Goal: Check status: Check status

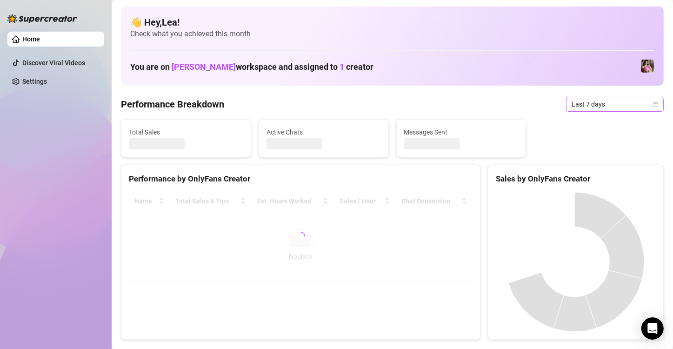
click at [654, 106] on div "Last 7 days" at bounding box center [615, 104] width 98 height 15
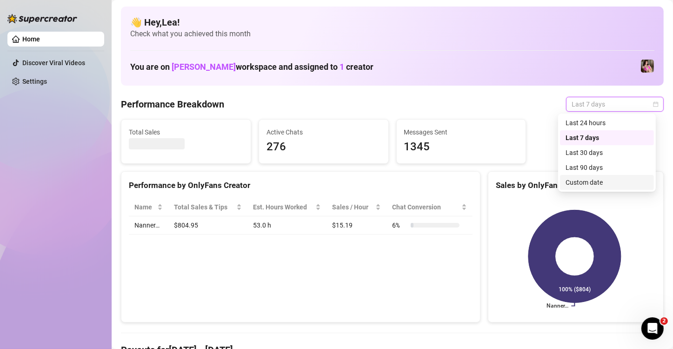
click at [616, 182] on div "Custom date" at bounding box center [607, 182] width 83 height 10
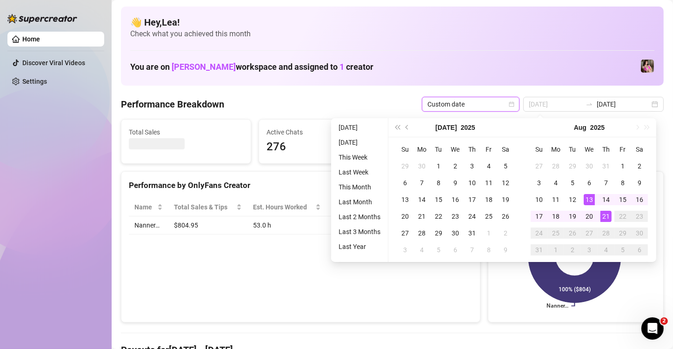
type input "[DATE]"
click at [608, 219] on div "21" at bounding box center [606, 216] width 11 height 11
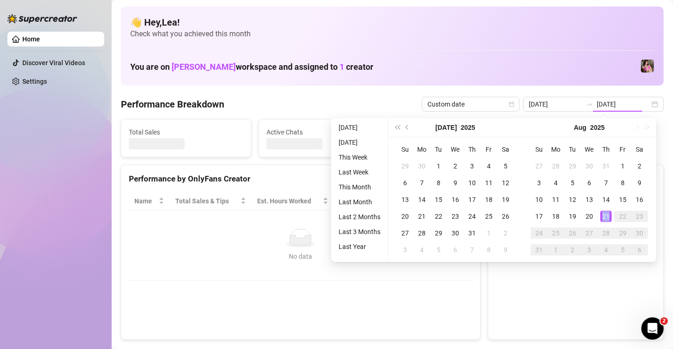
type input "[DATE]"
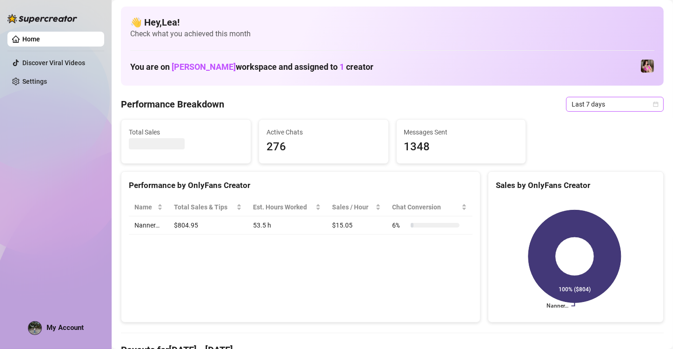
click at [653, 105] on icon "calendar" at bounding box center [656, 104] width 6 height 6
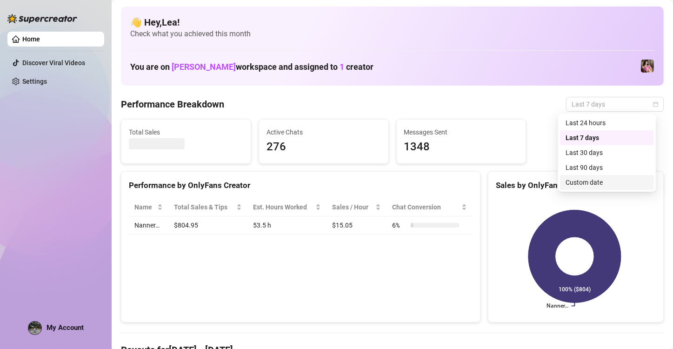
click at [599, 183] on div "Custom date" at bounding box center [607, 182] width 83 height 10
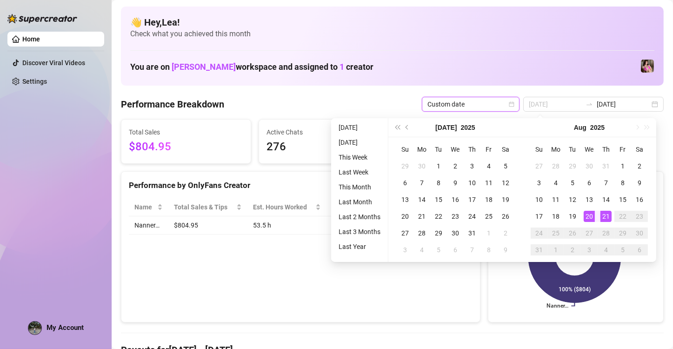
type input "[DATE]"
click at [601, 217] on div "21" at bounding box center [606, 216] width 11 height 11
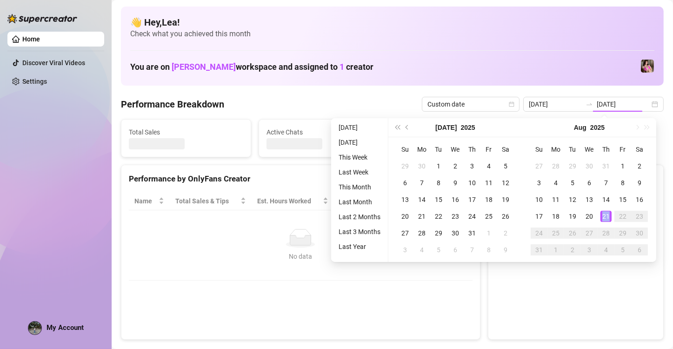
type input "[DATE]"
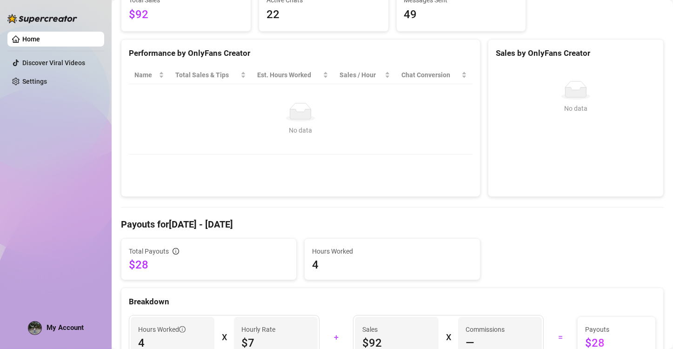
scroll to position [124, 0]
